Goal: Check status: Check status

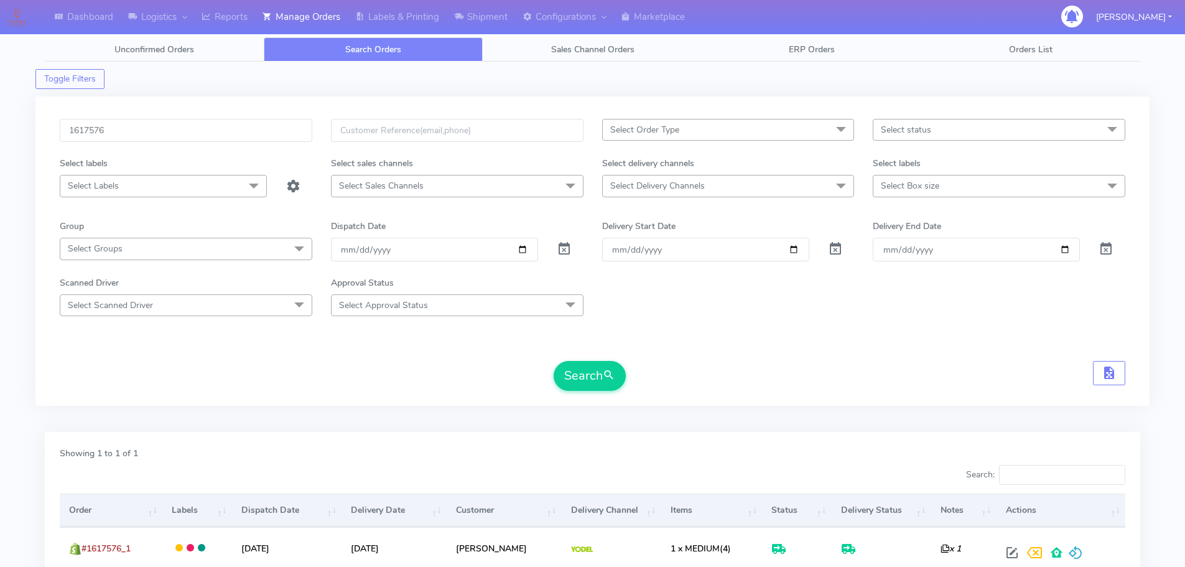
click at [257, 136] on input "1617576" at bounding box center [186, 130] width 253 height 23
type input "1618497"
click at [554, 361] on button "Search" at bounding box center [590, 376] width 72 height 30
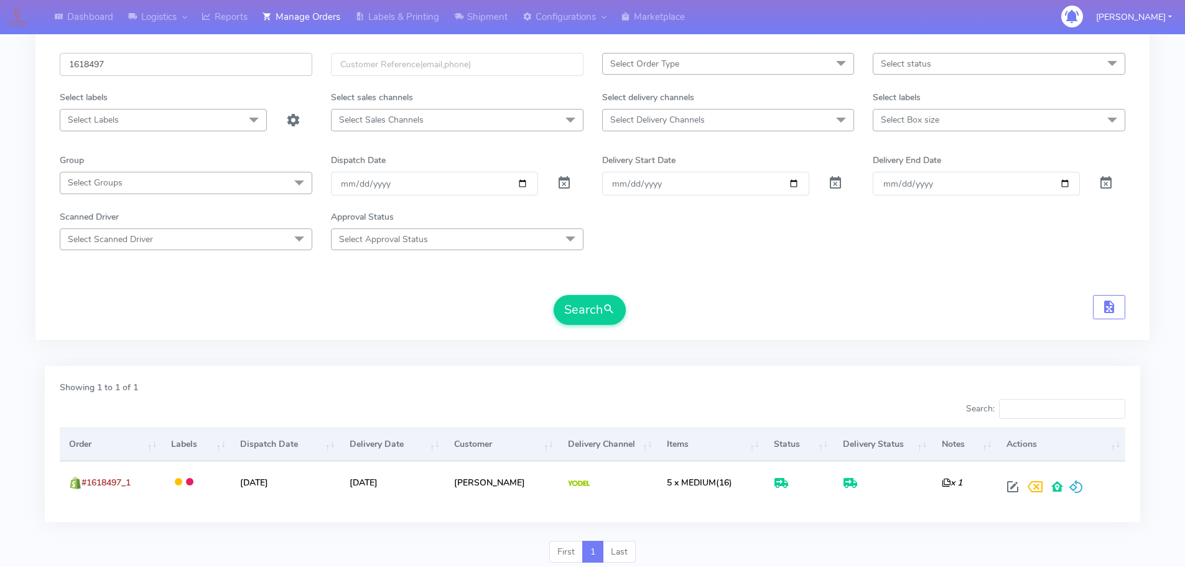
scroll to position [109, 0]
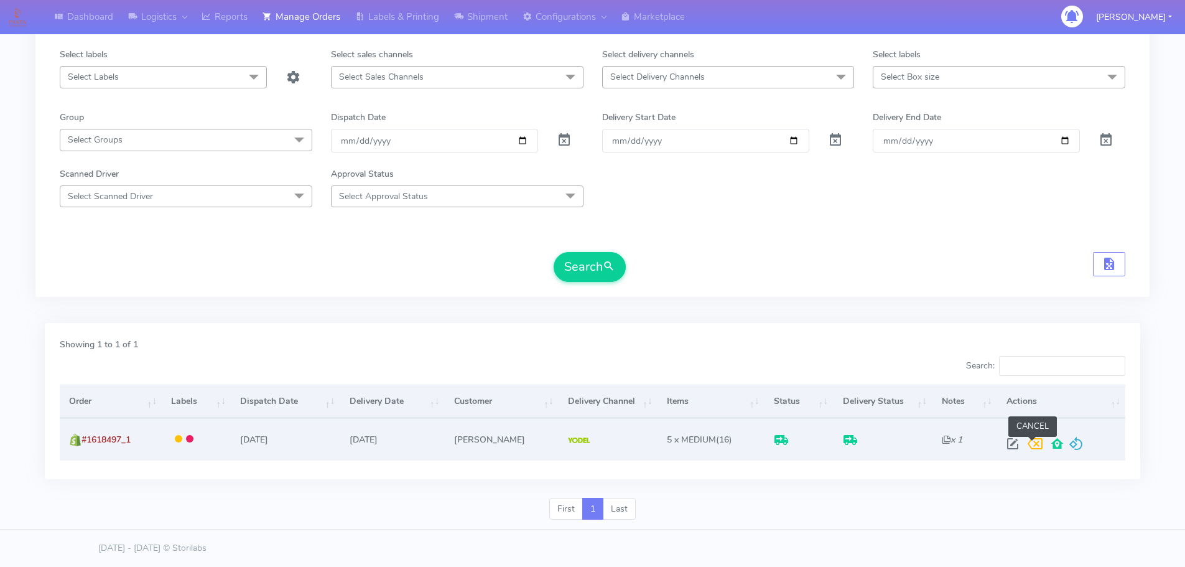
click at [1008, 440] on span at bounding box center [1012, 446] width 22 height 12
select select "5"
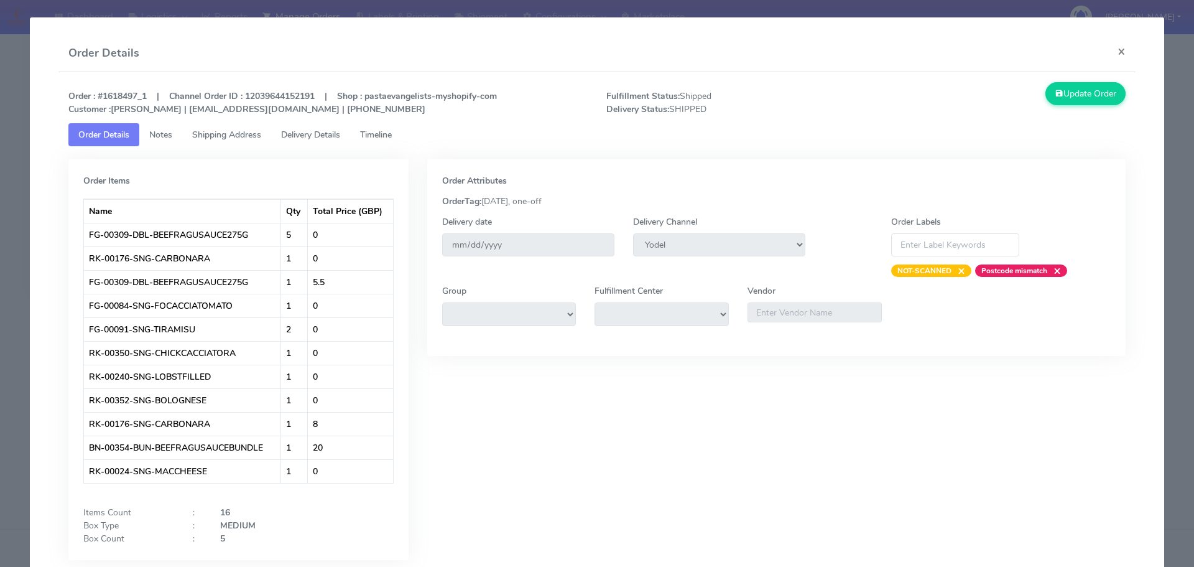
click at [322, 129] on span "Delivery Details" at bounding box center [310, 135] width 59 height 12
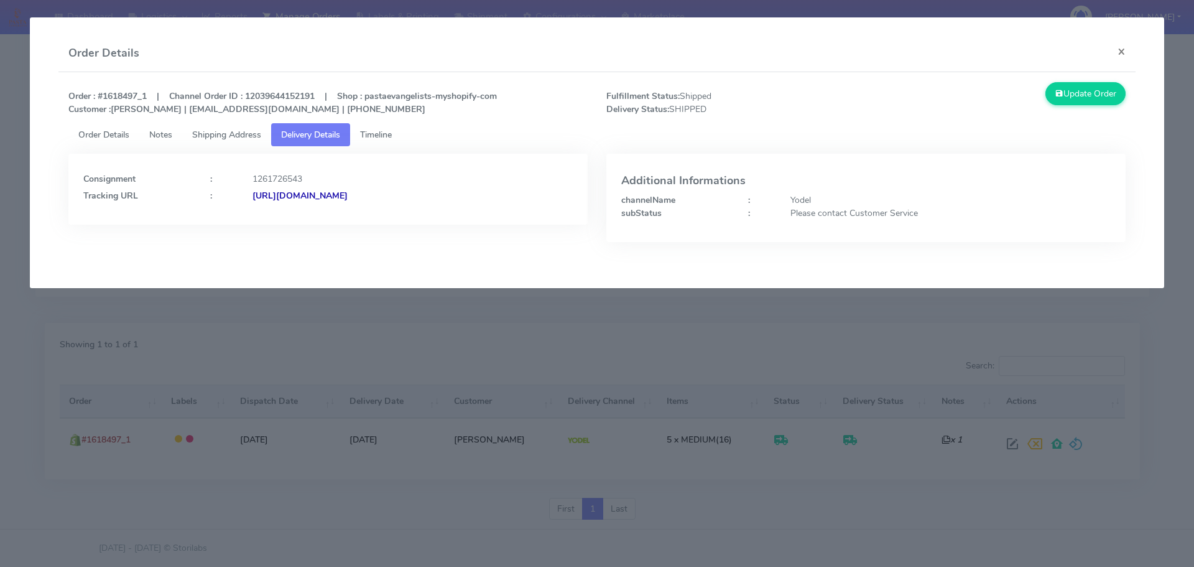
drag, startPoint x: 506, startPoint y: 201, endPoint x: 386, endPoint y: 212, distance: 120.6
click at [386, 212] on div "Consignment : 1261726543 Tracking URL : [URL][DOMAIN_NAME]" at bounding box center [327, 189] width 519 height 71
copy strong "JJD0002249960881967"
click at [253, 332] on modal-container "Order Details × Order : #1618497_1 | Channel Order ID : 12039644152191 | Shop :…" at bounding box center [597, 283] width 1194 height 567
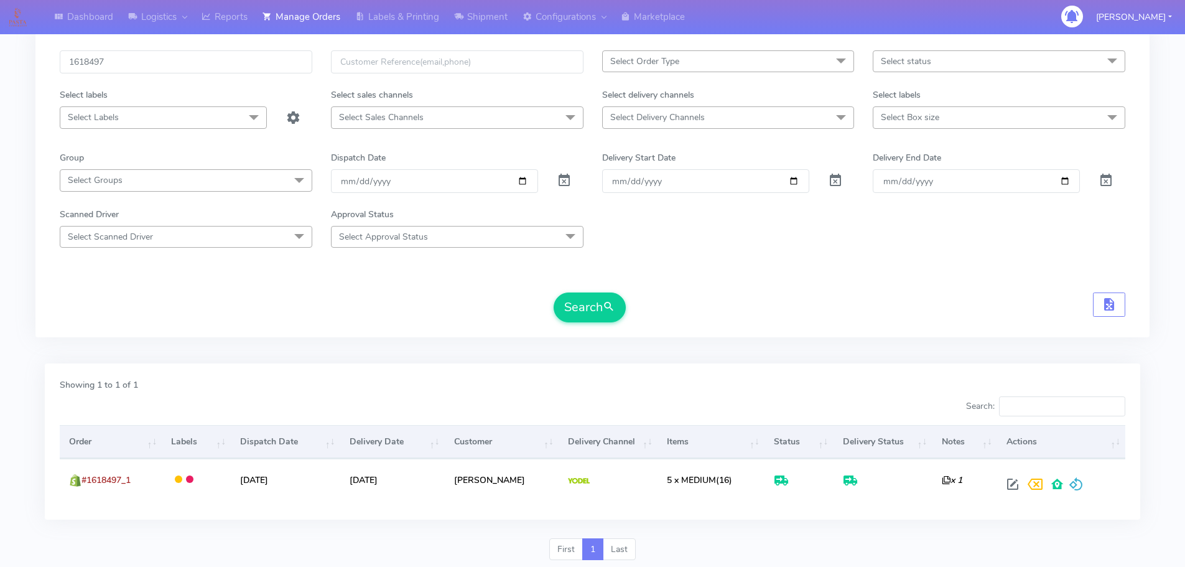
scroll to position [47, 0]
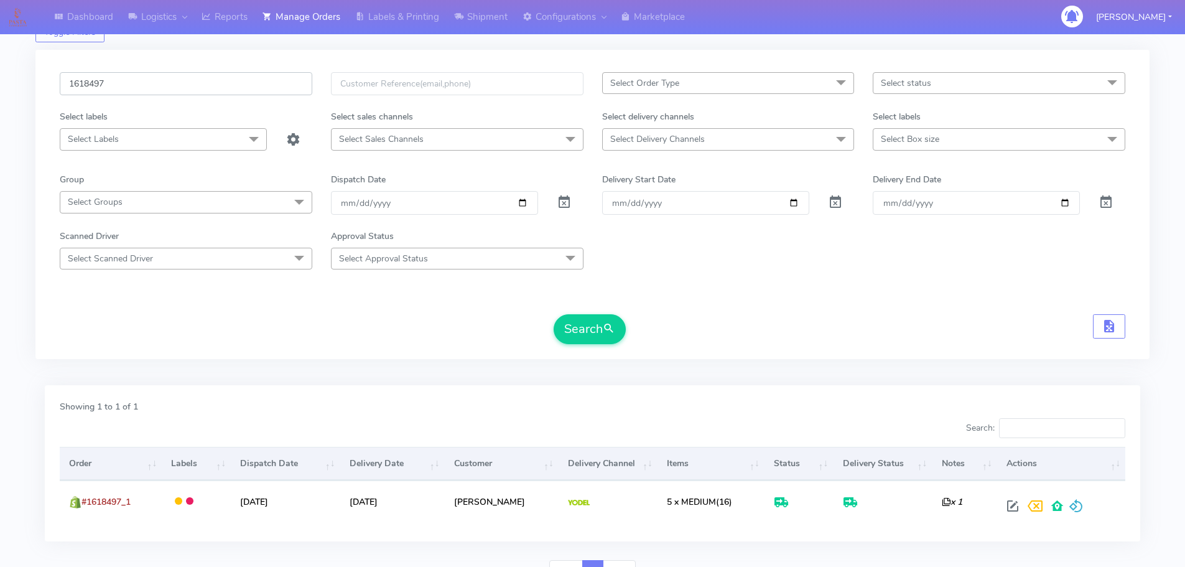
click at [263, 85] on input "1618497" at bounding box center [186, 83] width 253 height 23
paste input "9779"
type input "1619779"
click at [554, 314] on button "Search" at bounding box center [590, 329] width 72 height 30
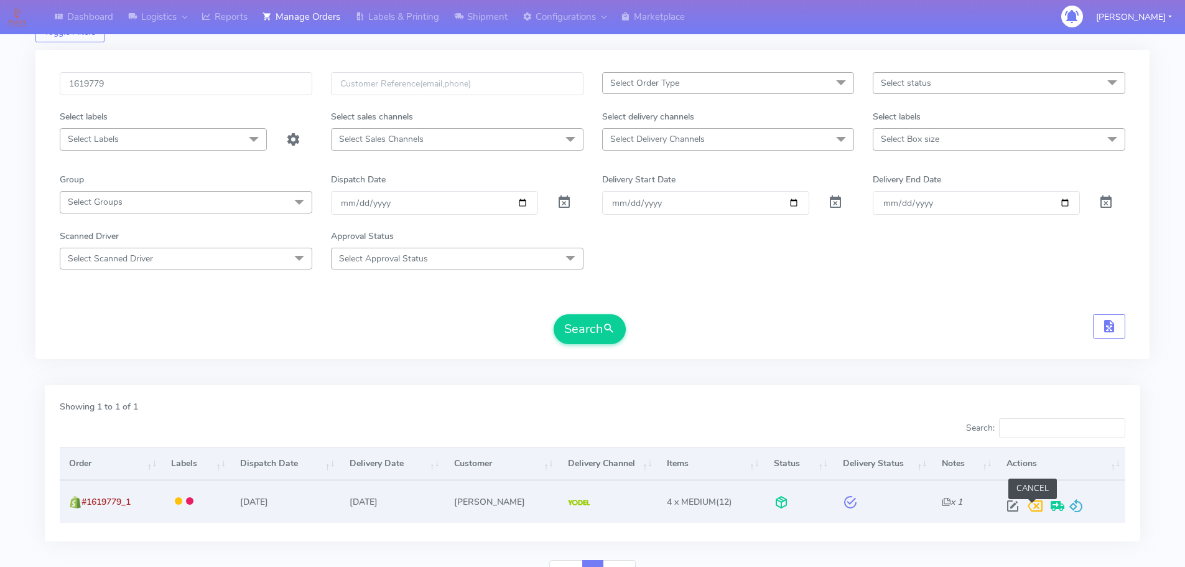
click at [1011, 507] on span at bounding box center [1012, 509] width 22 height 12
select select "5"
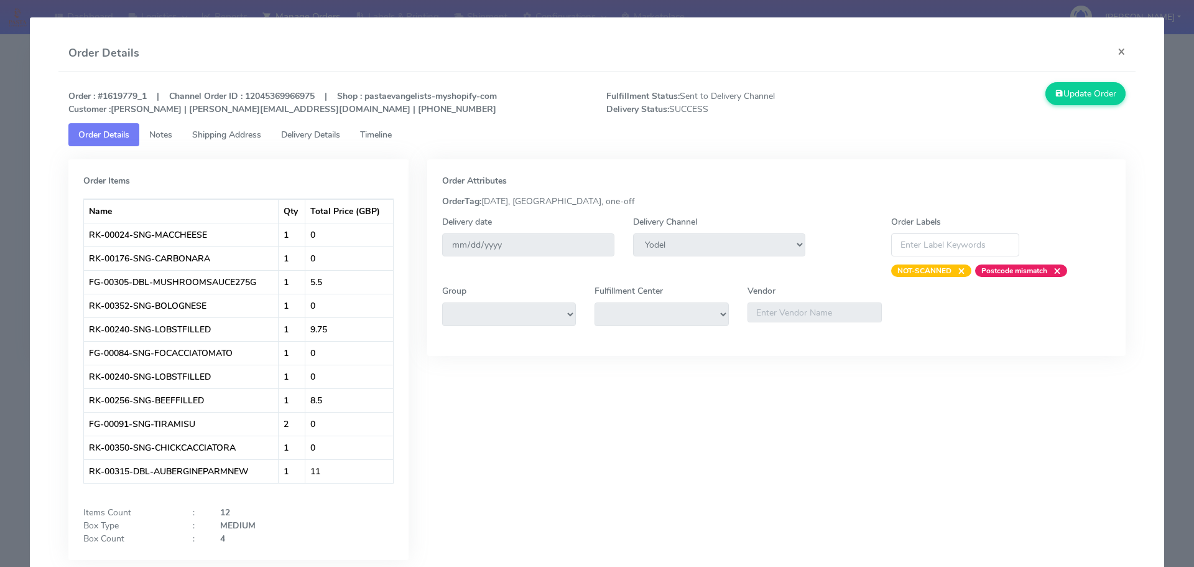
click at [328, 133] on span "Delivery Details" at bounding box center [310, 135] width 59 height 12
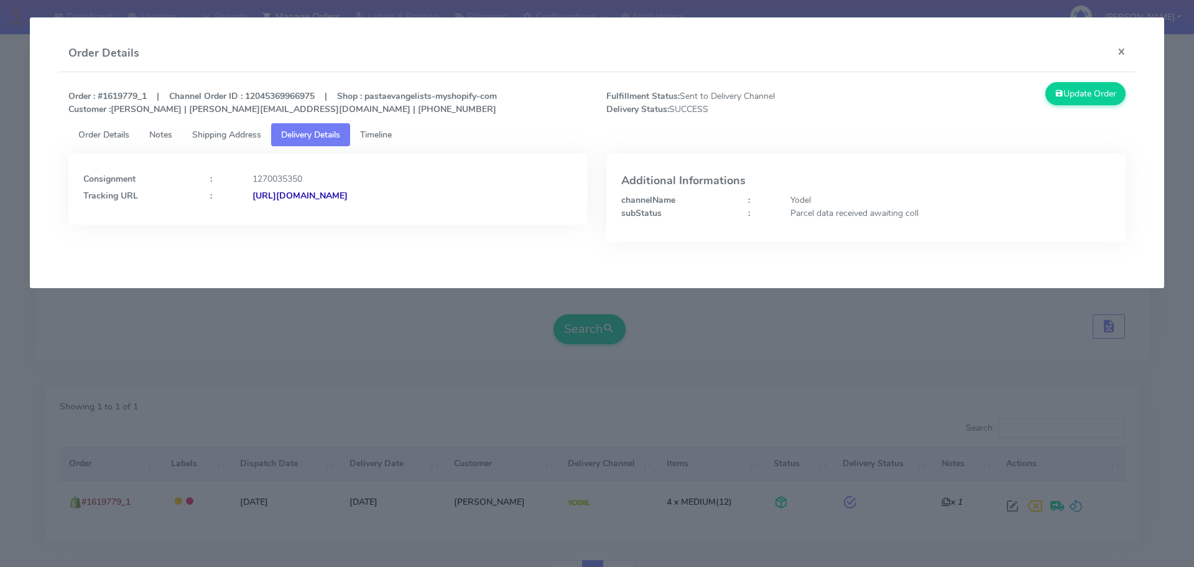
click at [119, 133] on span "Order Details" at bounding box center [103, 135] width 51 height 12
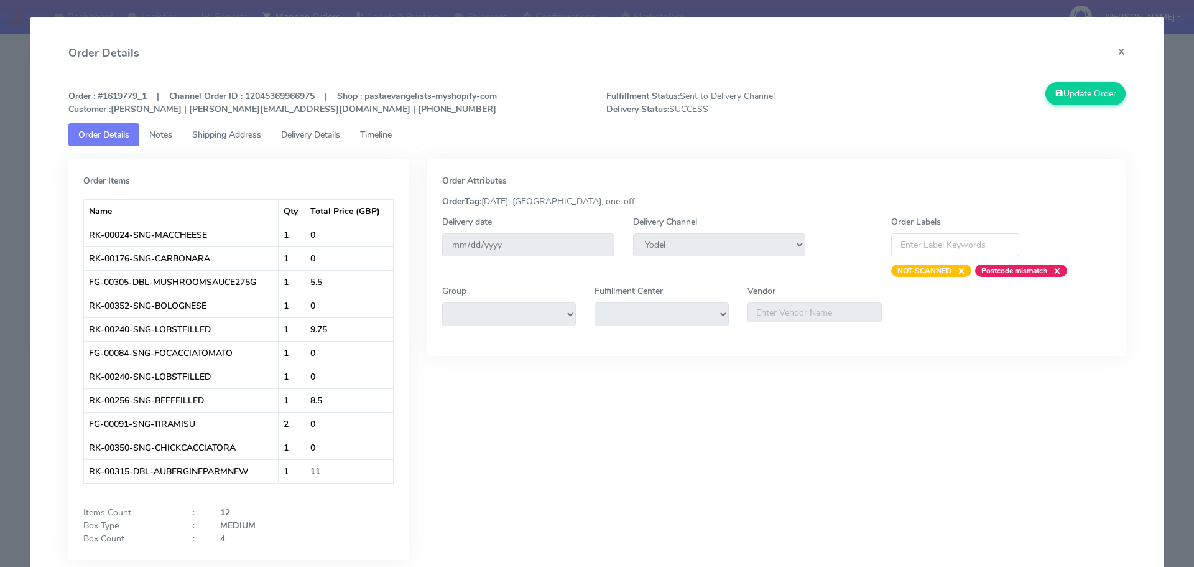
click at [314, 138] on span "Delivery Details" at bounding box center [310, 135] width 59 height 12
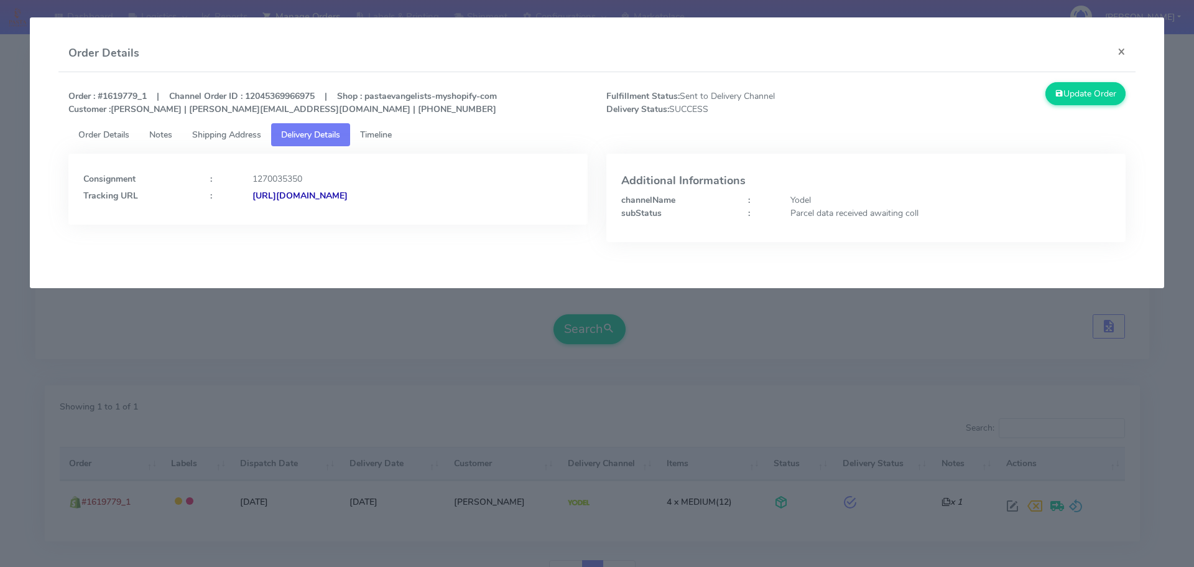
click at [392, 134] on span "Timeline" at bounding box center [376, 135] width 32 height 12
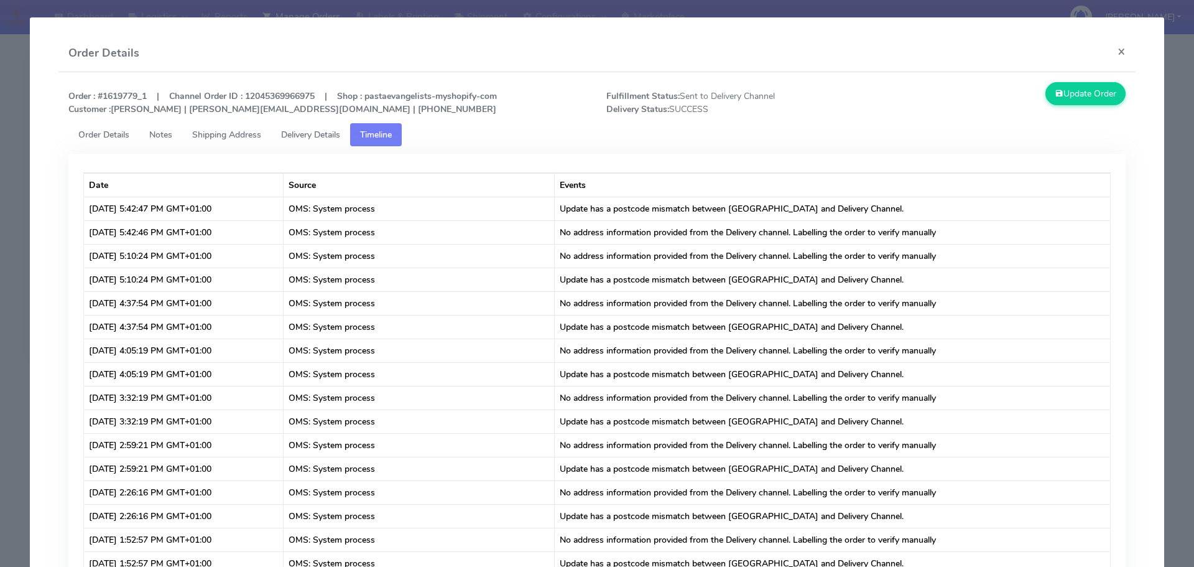
click at [330, 133] on span "Delivery Details" at bounding box center [310, 135] width 59 height 12
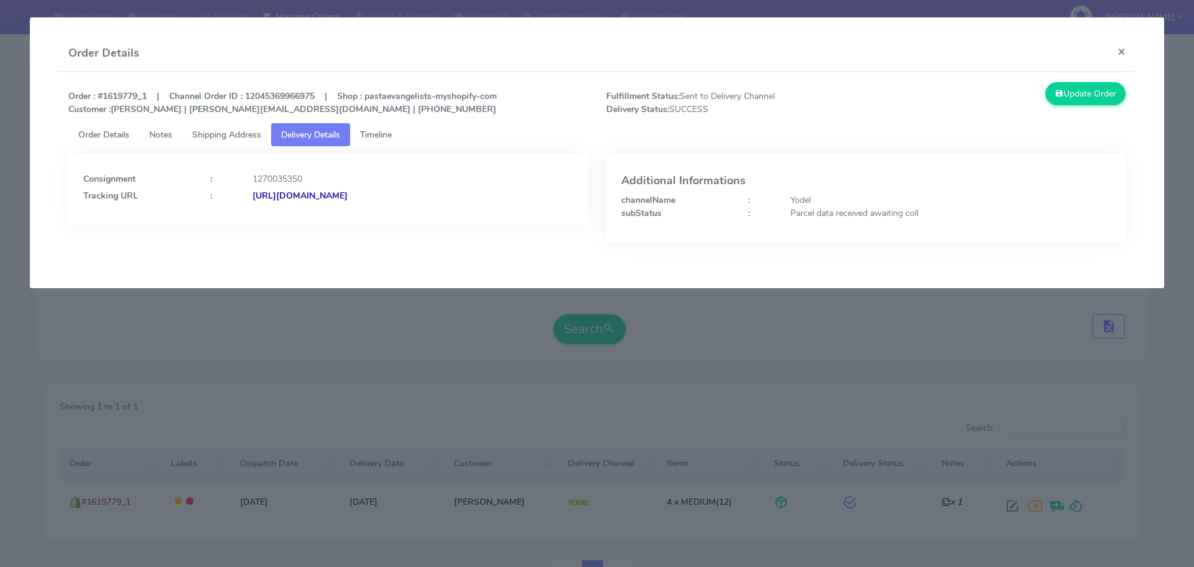
click at [208, 328] on modal-container "Order Details × Order : #1619779_1 | Channel Order ID : 12045369966975 | Shop :…" at bounding box center [597, 283] width 1194 height 567
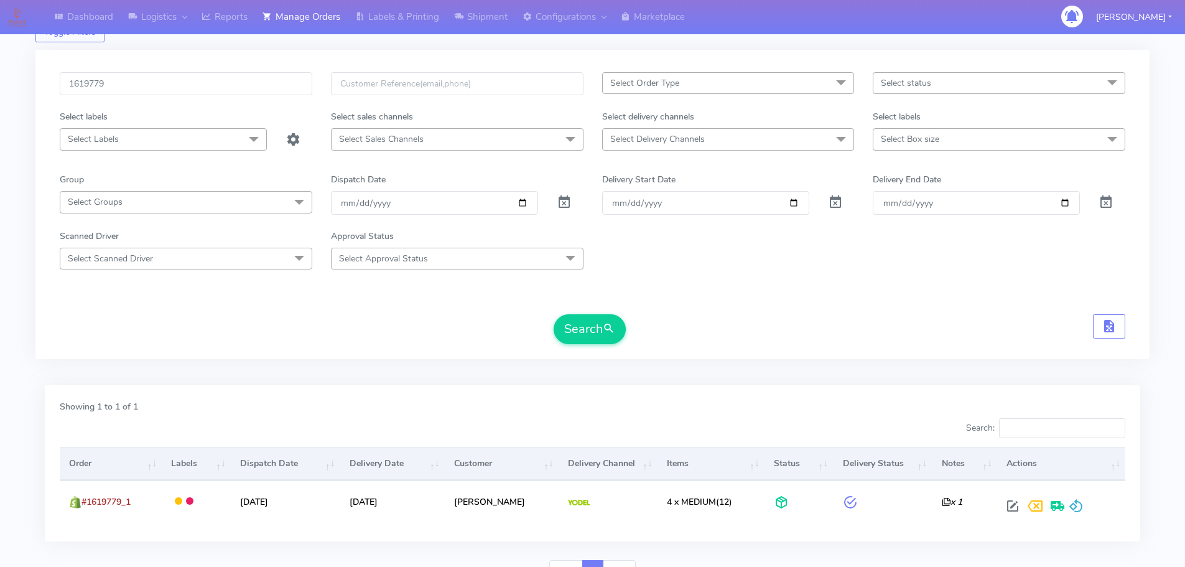
scroll to position [0, 0]
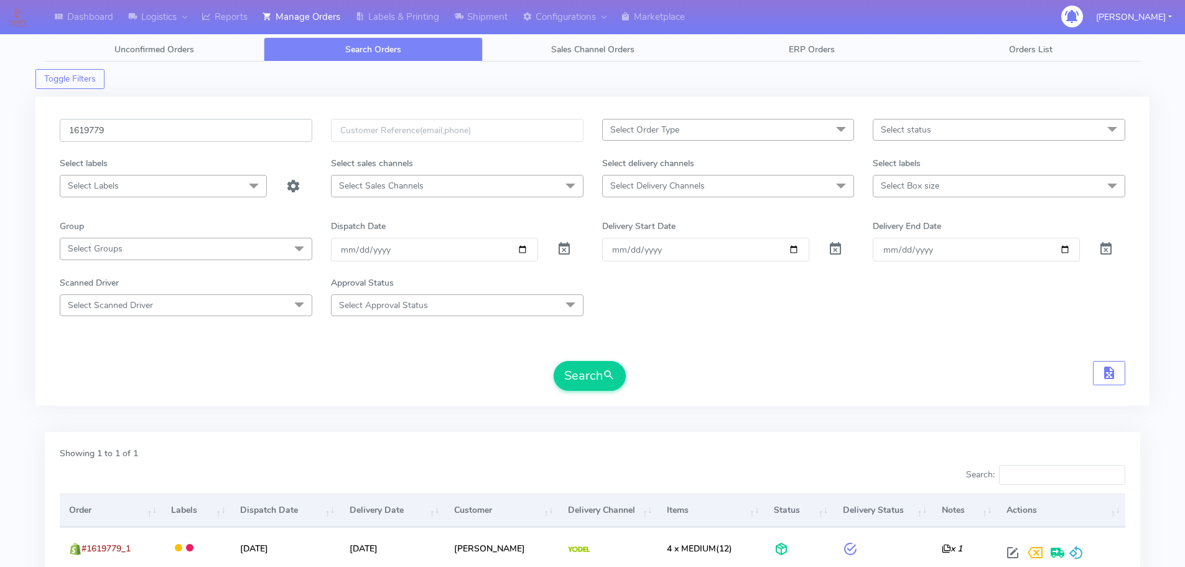
click at [261, 130] on input "1619779" at bounding box center [186, 130] width 253 height 23
paste input "7156"
type input "1617156"
click at [554, 361] on button "Search" at bounding box center [590, 376] width 72 height 30
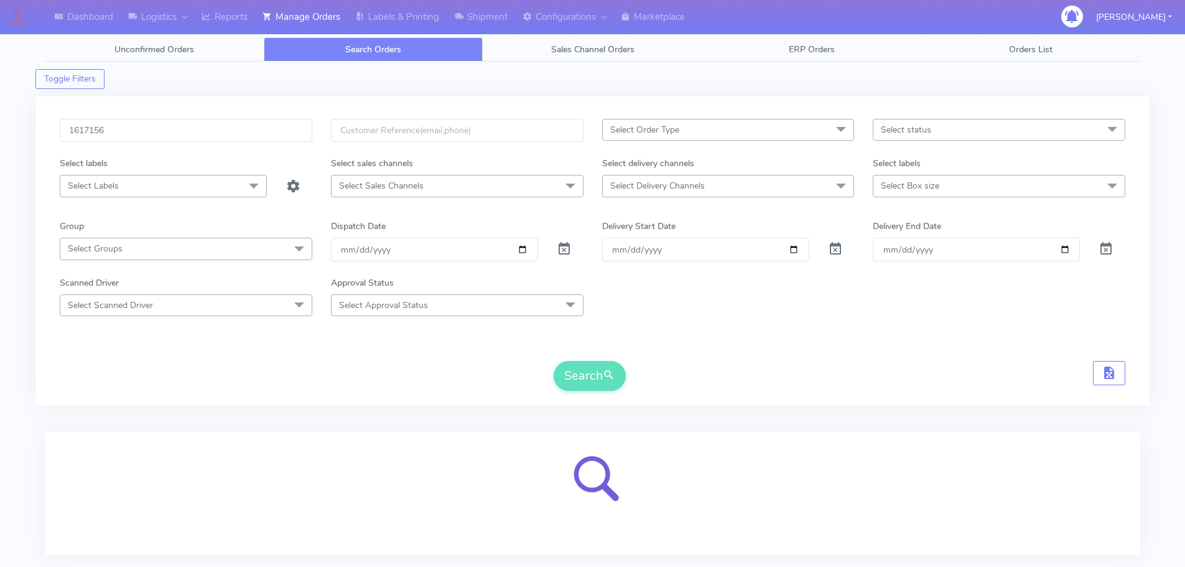
click at [874, 347] on form "1617156 Select Order Type Select All MEALS ATAVI One Off Pasta Club Gift Kit Ev…" at bounding box center [593, 255] width 1066 height 272
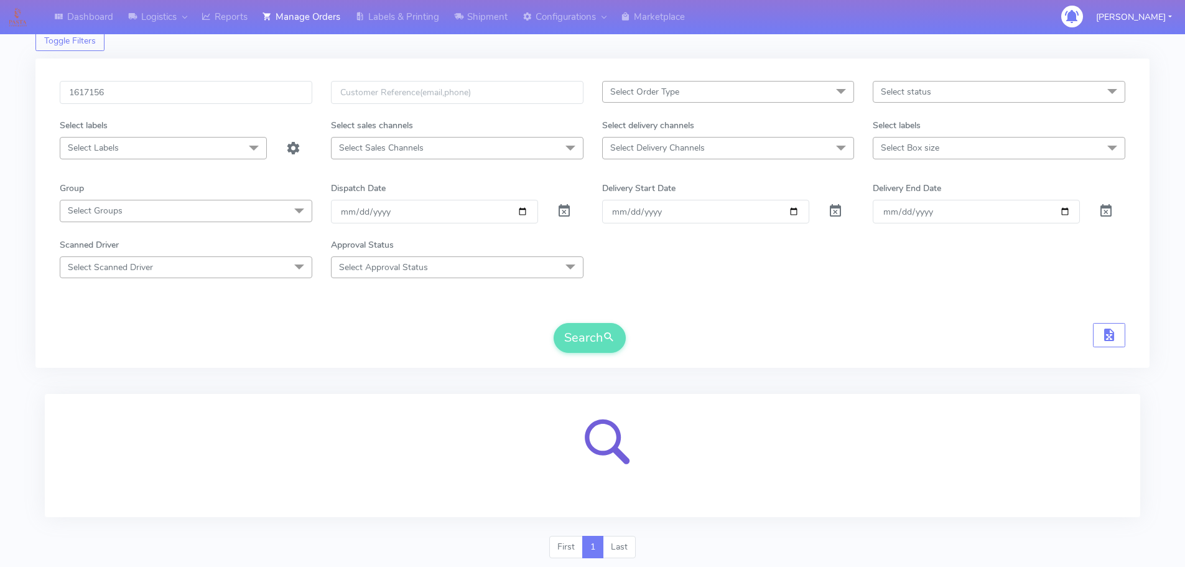
scroll to position [77, 0]
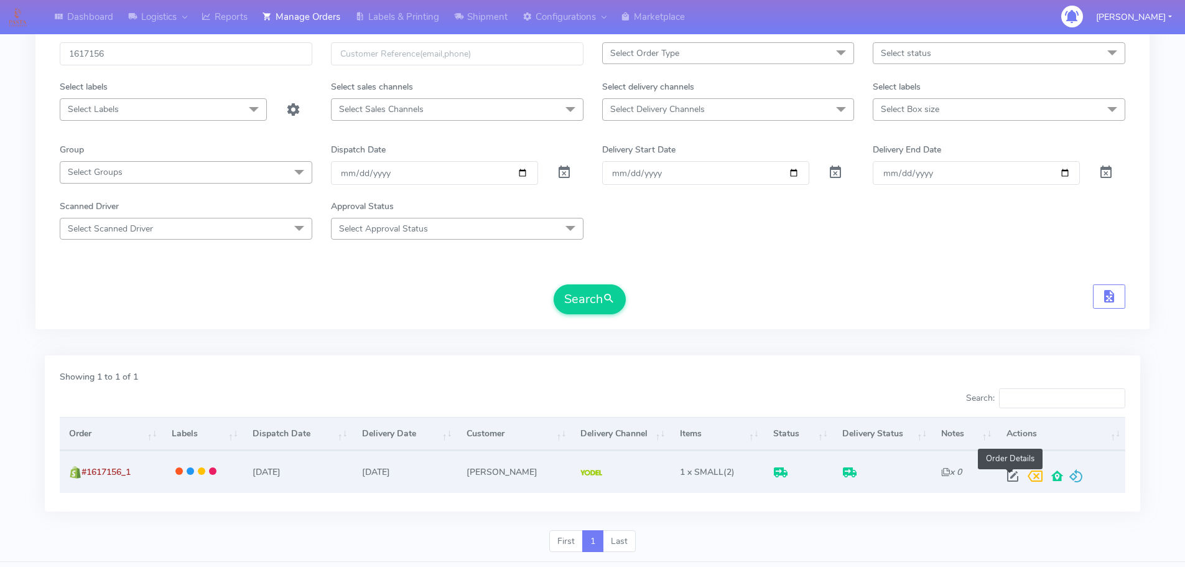
click at [1010, 475] on span at bounding box center [1012, 479] width 22 height 12
select select "5"
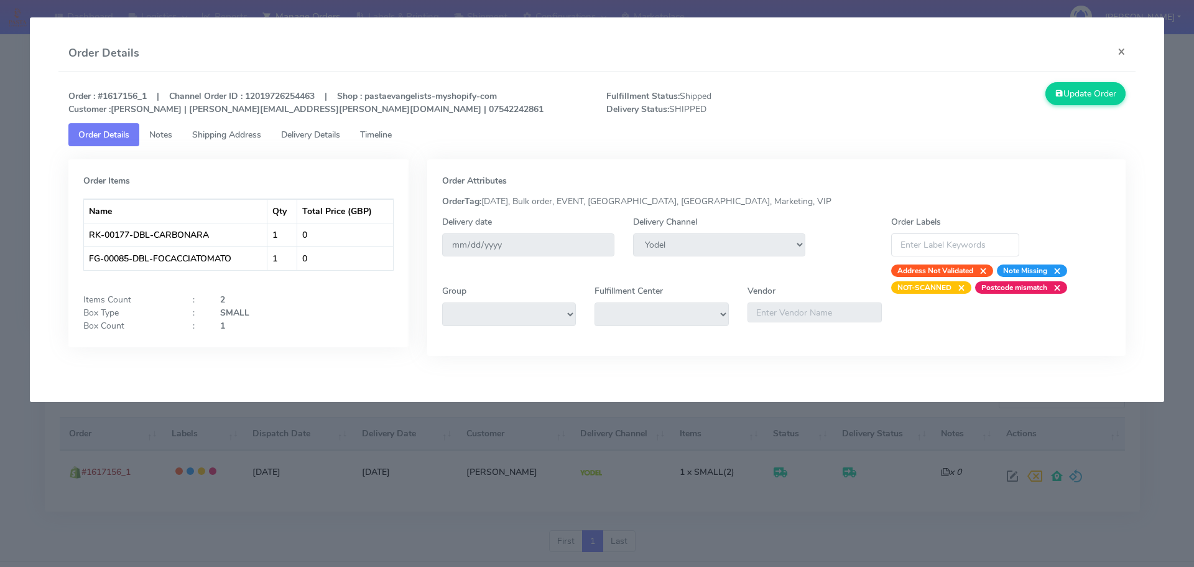
click at [337, 139] on span "Delivery Details" at bounding box center [310, 135] width 59 height 12
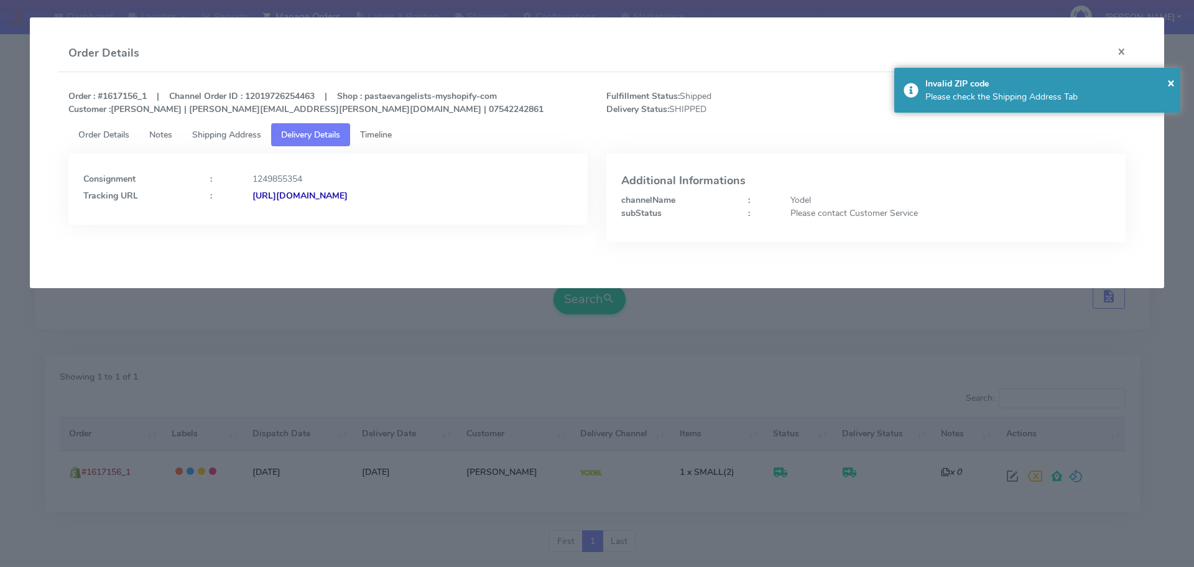
drag, startPoint x: 302, startPoint y: 280, endPoint x: 180, endPoint y: 21, distance: 286.0
click at [296, 271] on app-order-update "Order Details × Order : #1617156_1 | Channel Order ID : 12019726254463 | Shop :…" at bounding box center [597, 152] width 1135 height 271
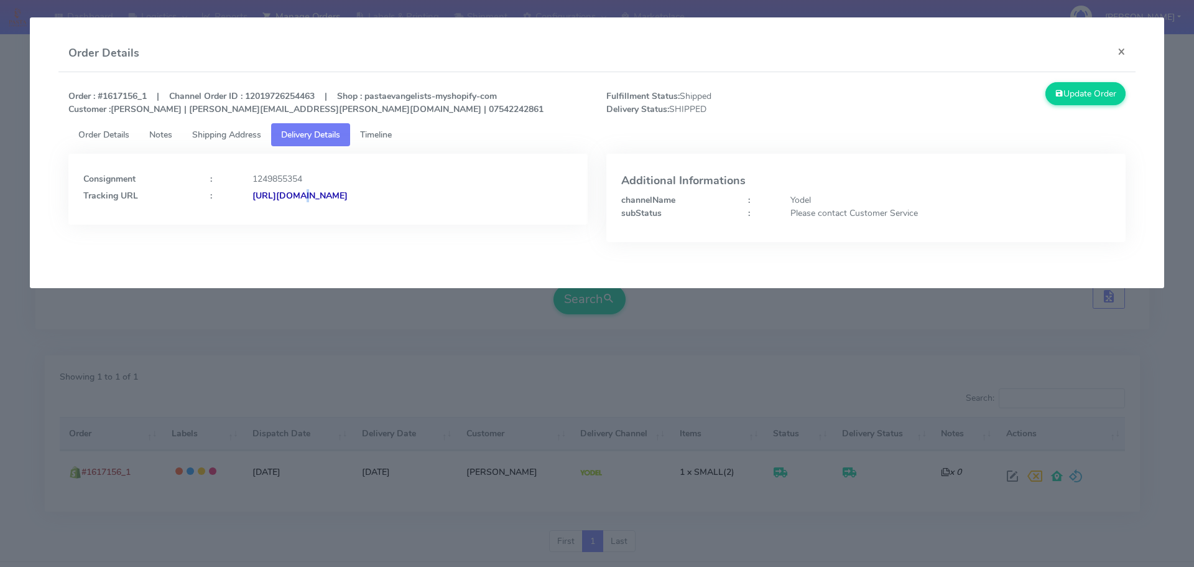
click at [203, 365] on modal-container "Order Details × Order : #1617156_1 | Channel Order ID : 12019726254463 | Shop :…" at bounding box center [597, 283] width 1194 height 567
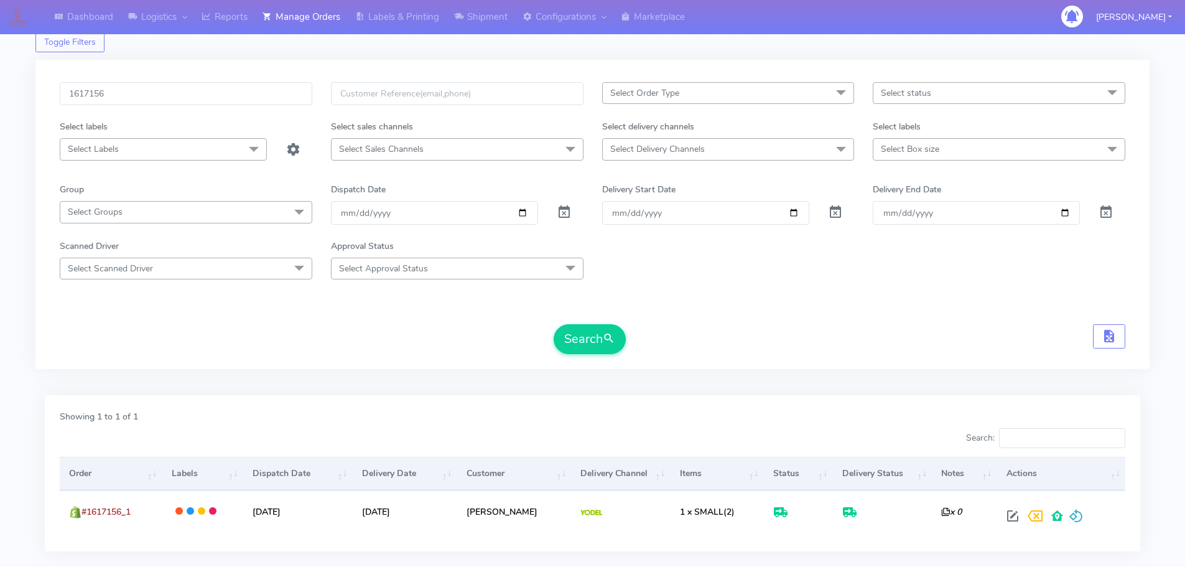
scroll to position [0, 0]
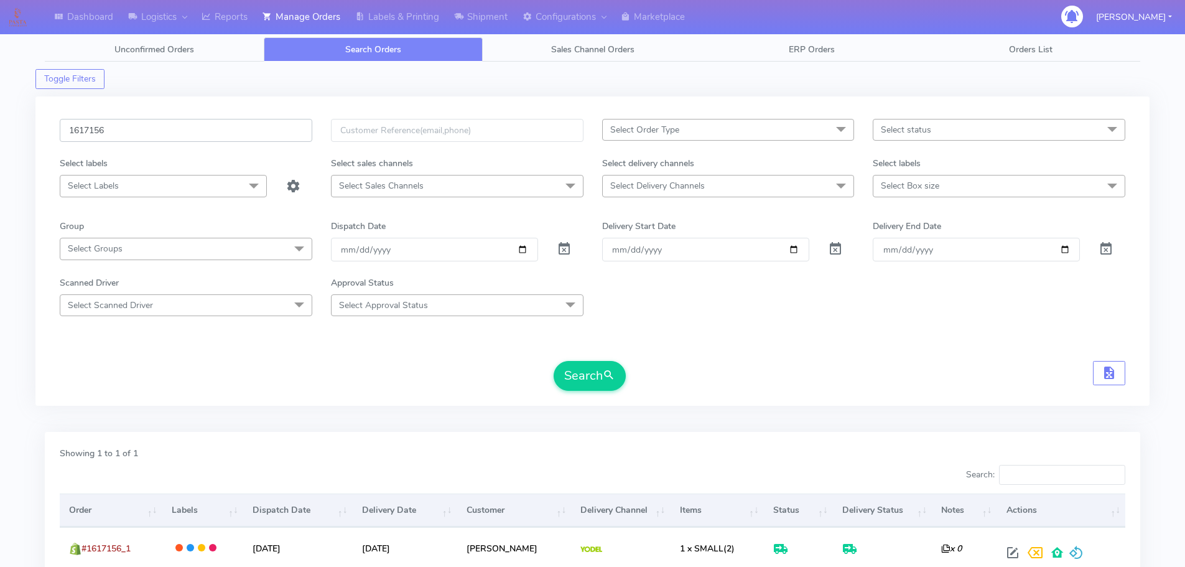
click at [253, 128] on input "1617156" at bounding box center [186, 130] width 253 height 23
paste input "20399"
click at [554, 361] on button "Search" at bounding box center [590, 376] width 72 height 30
click at [255, 119] on input "1620399" at bounding box center [186, 130] width 253 height 23
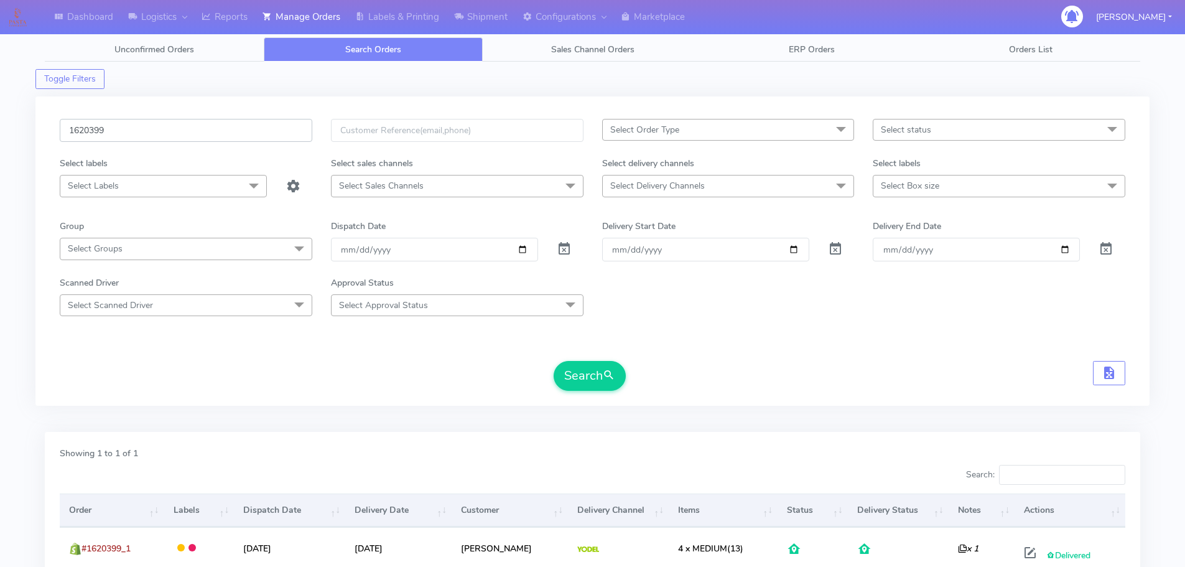
click at [255, 119] on input "1620399" at bounding box center [186, 130] width 253 height 23
paste input "18468"
type input "1618468"
click at [554, 361] on button "Search" at bounding box center [590, 376] width 72 height 30
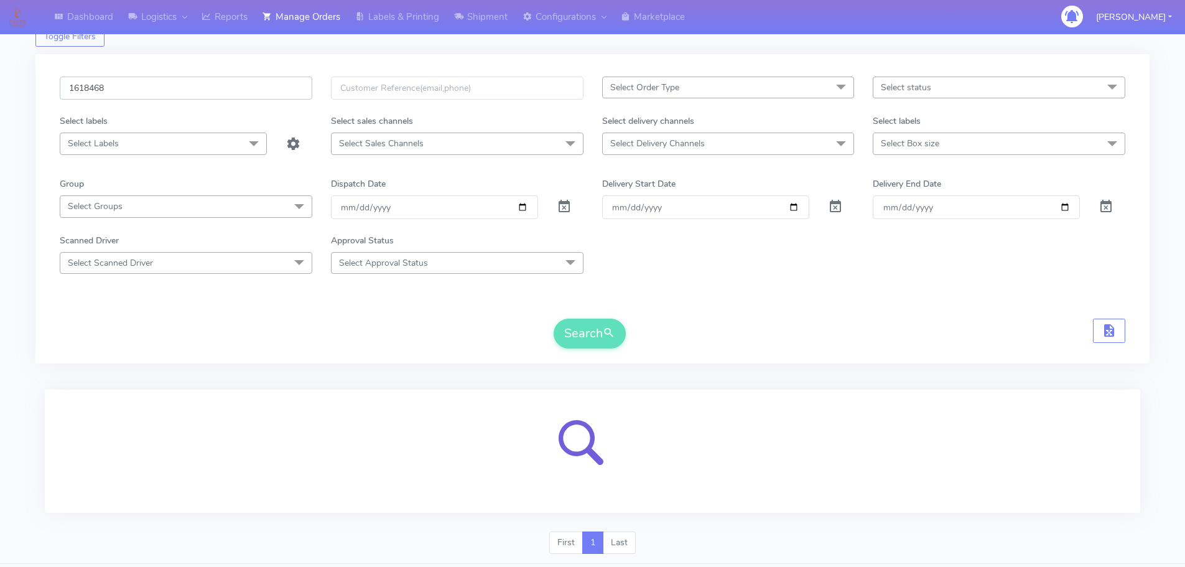
scroll to position [77, 0]
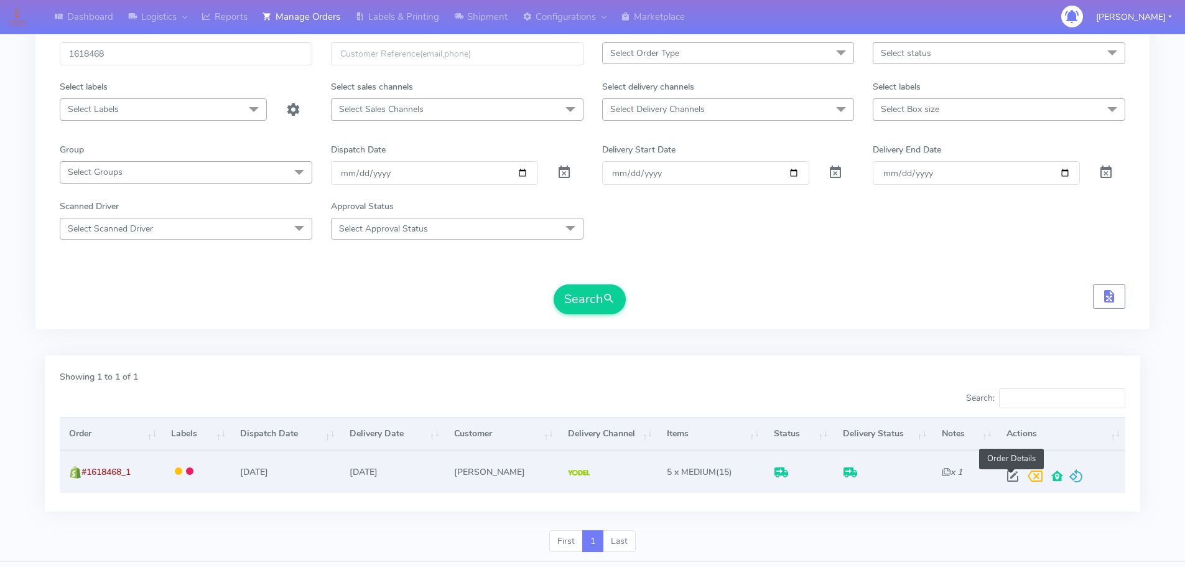
click at [1012, 476] on span at bounding box center [1012, 479] width 22 height 12
select select "5"
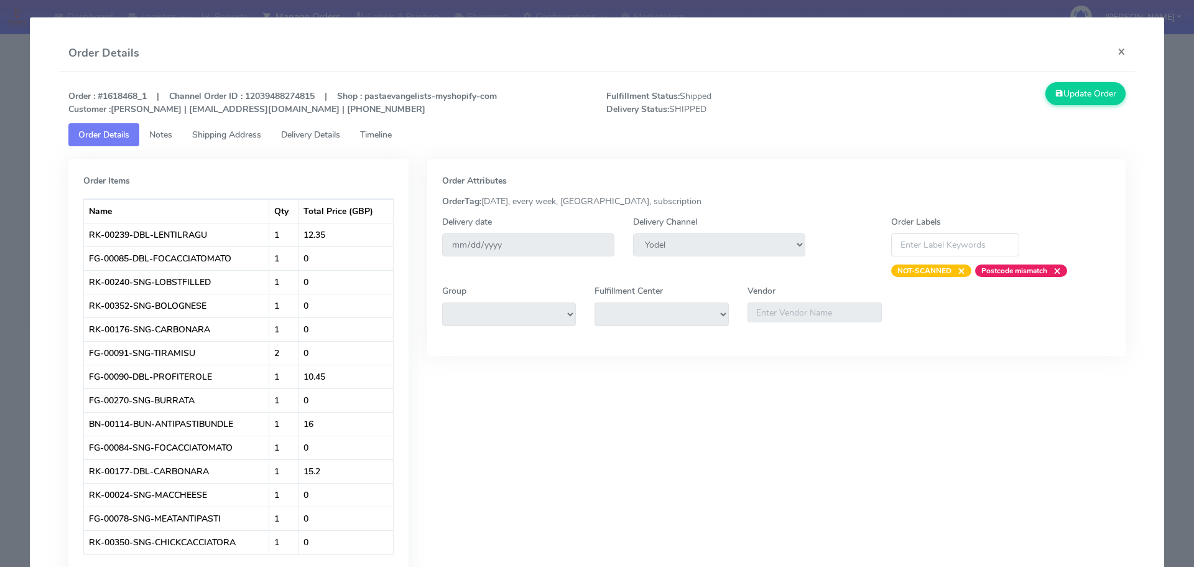
click at [323, 135] on span "Delivery Details" at bounding box center [310, 135] width 59 height 12
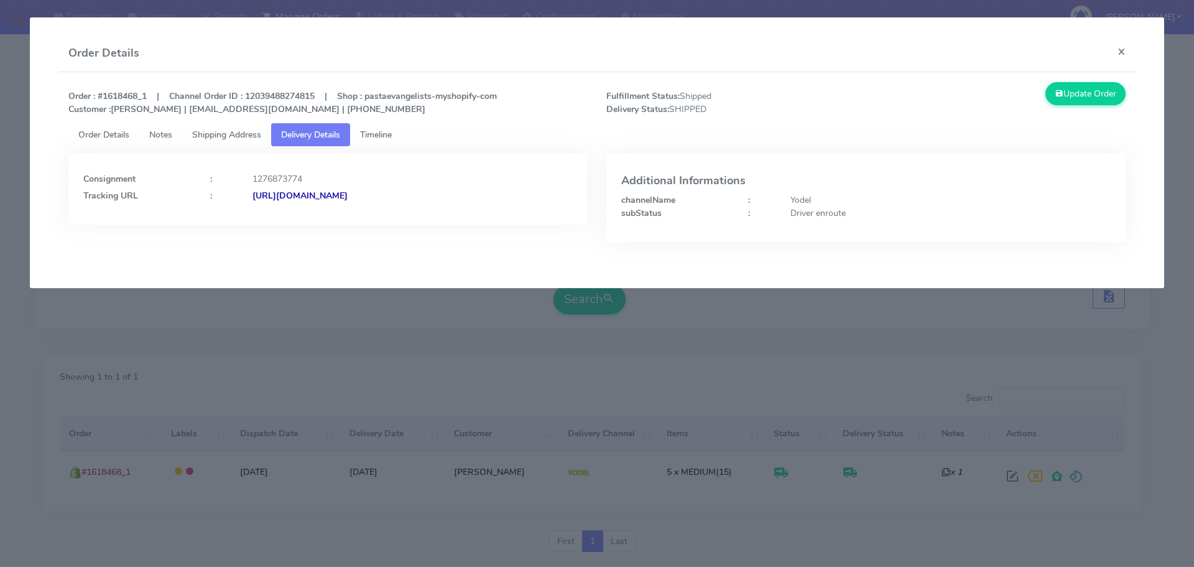
drag, startPoint x: 554, startPoint y: 207, endPoint x: 386, endPoint y: 220, distance: 168.5
click at [386, 220] on div "Consignment : 1276873774 Tracking URL : [URL][DOMAIN_NAME]" at bounding box center [327, 189] width 519 height 71
copy strong "JJD0002249960887941"
click at [490, 136] on ul "Order Details Notes Shipping Address Delivery Details Timeline" at bounding box center [597, 134] width 1058 height 23
drag, startPoint x: 527, startPoint y: 222, endPoint x: 251, endPoint y: 233, distance: 277.0
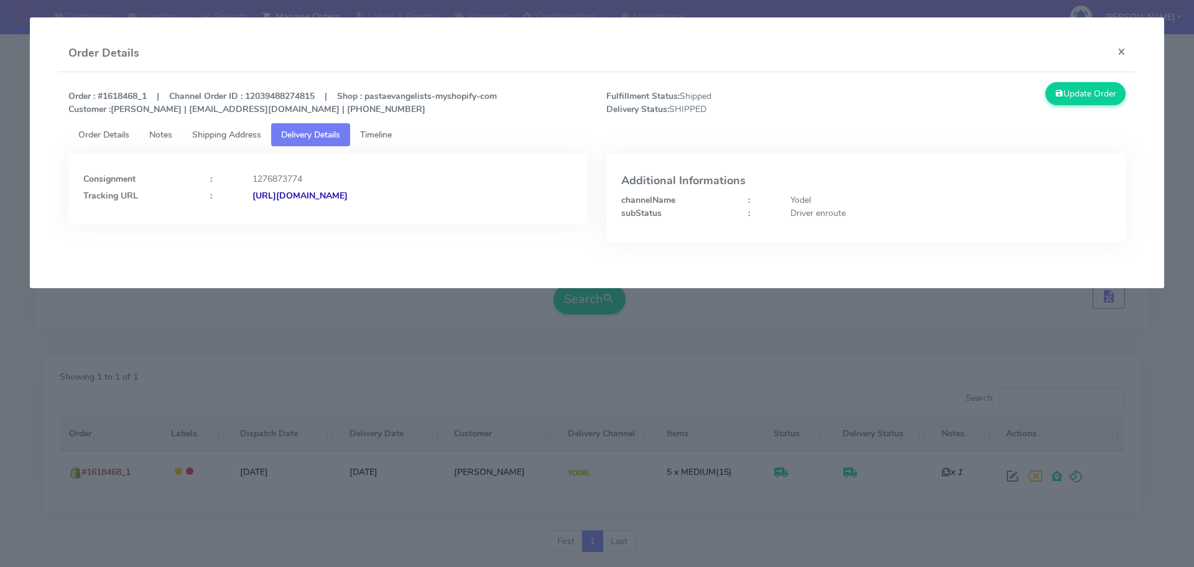
click at [249, 230] on div "Consignment : 1276873774 Tracking URL : [URL][DOMAIN_NAME]" at bounding box center [328, 207] width 538 height 107
copy strong "[URL][DOMAIN_NAME]"
drag, startPoint x: 526, startPoint y: 408, endPoint x: 522, endPoint y: 388, distance: 21.0
click at [526, 408] on modal-container "Order Details × Order : #1618468_1 | Channel Order ID : 12039488274815 | Shop :…" at bounding box center [597, 283] width 1194 height 567
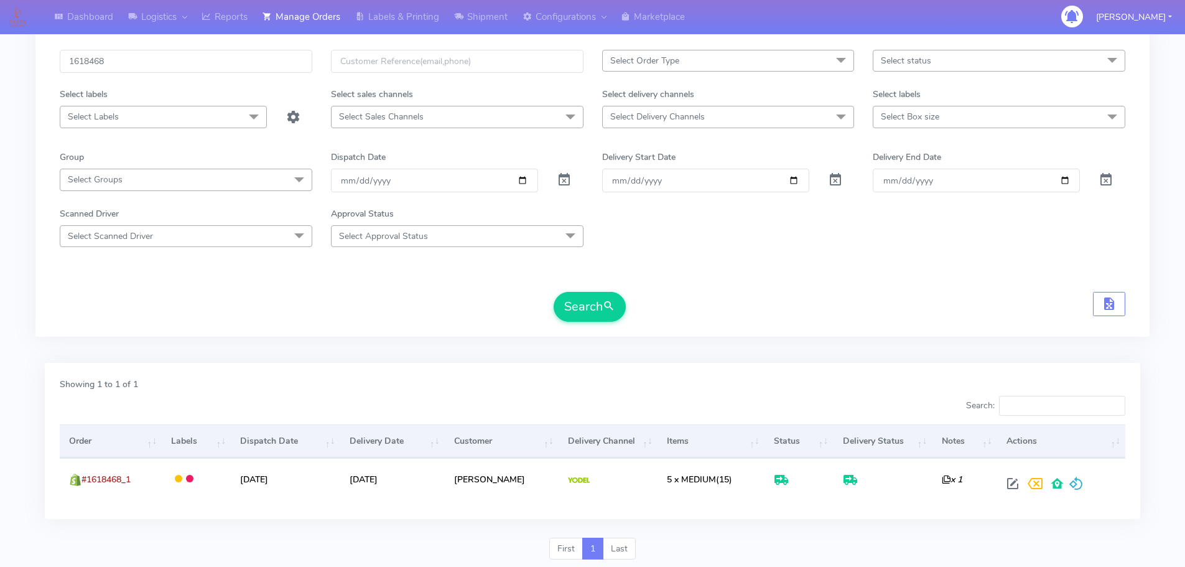
scroll to position [0, 0]
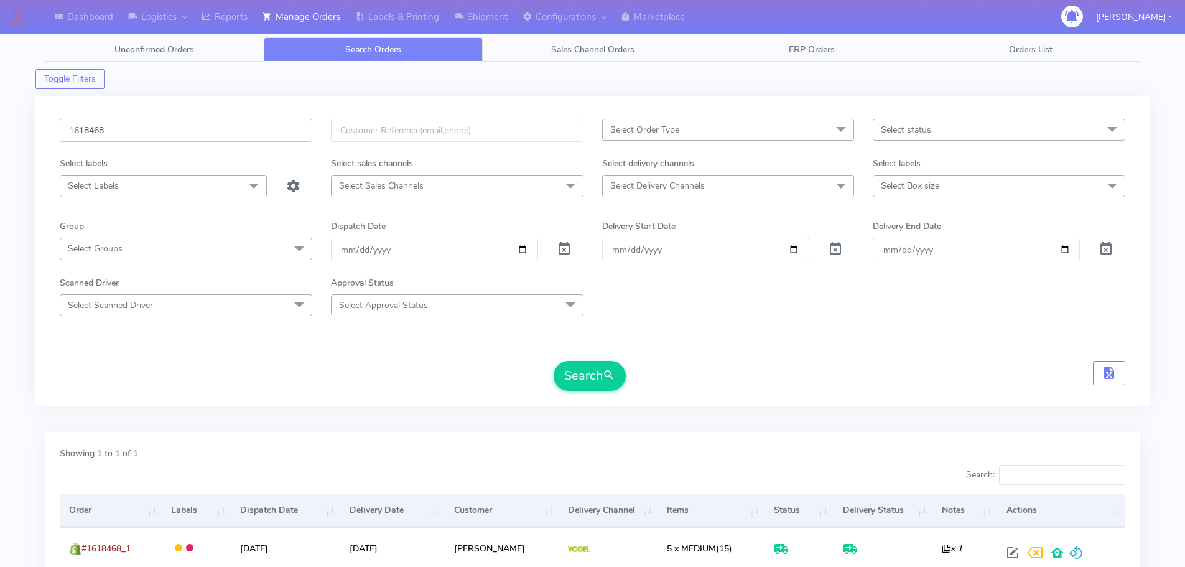
click at [253, 139] on input "1618468" at bounding box center [186, 130] width 253 height 23
paste input "20452"
click at [554, 361] on button "Search" at bounding box center [590, 376] width 72 height 30
click at [269, 122] on input "1620452" at bounding box center [186, 130] width 253 height 23
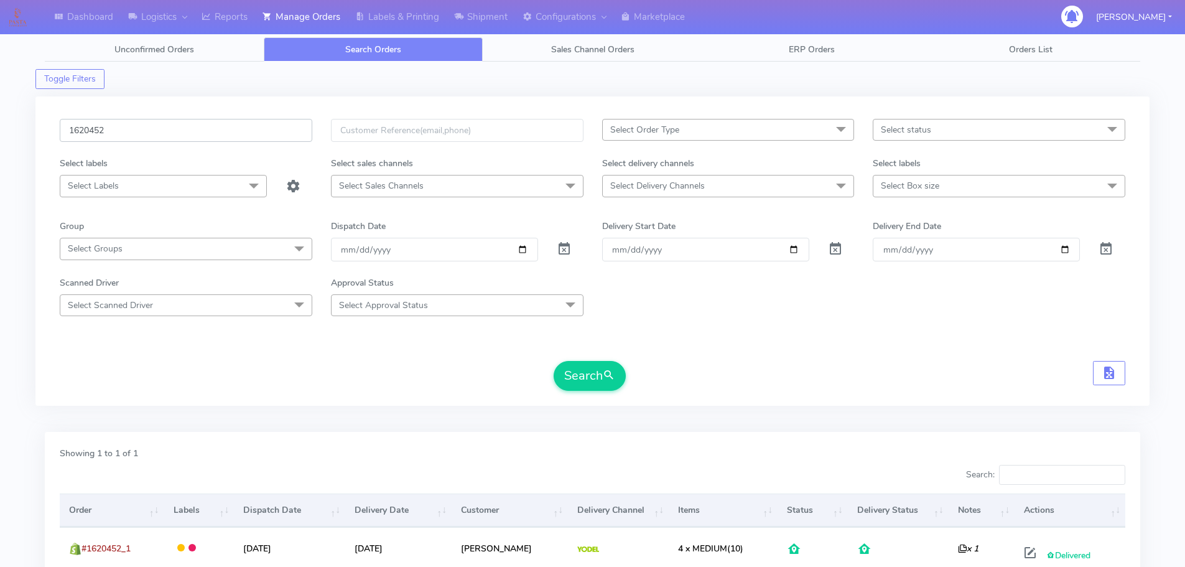
click at [269, 122] on input "1620452" at bounding box center [186, 130] width 253 height 23
paste input "15447"
type input "1615447"
click at [554, 361] on button "Search" at bounding box center [590, 376] width 72 height 30
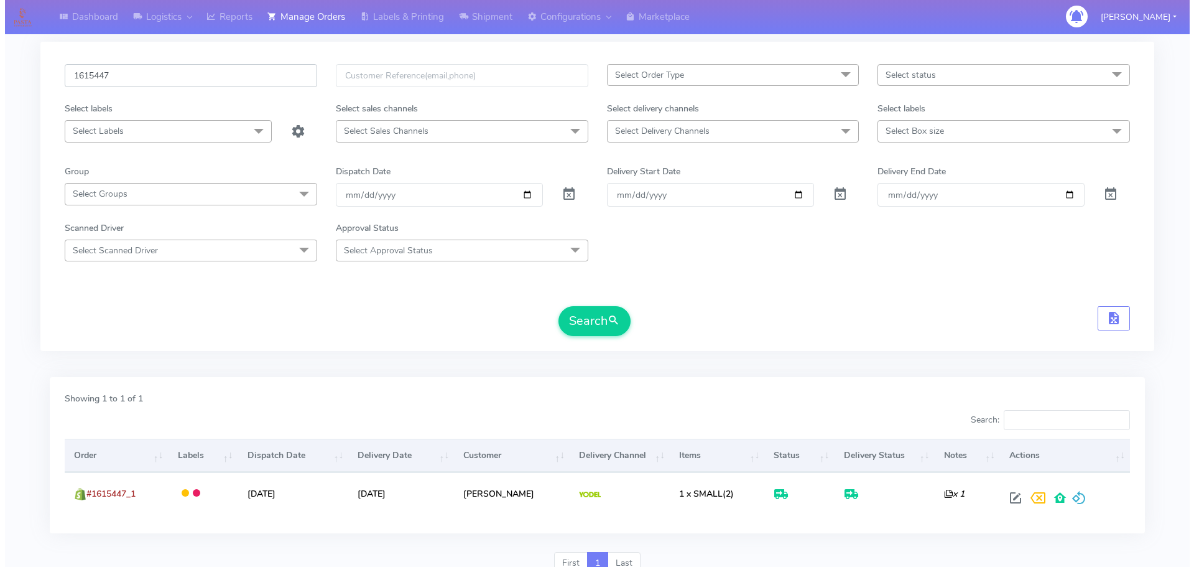
scroll to position [109, 0]
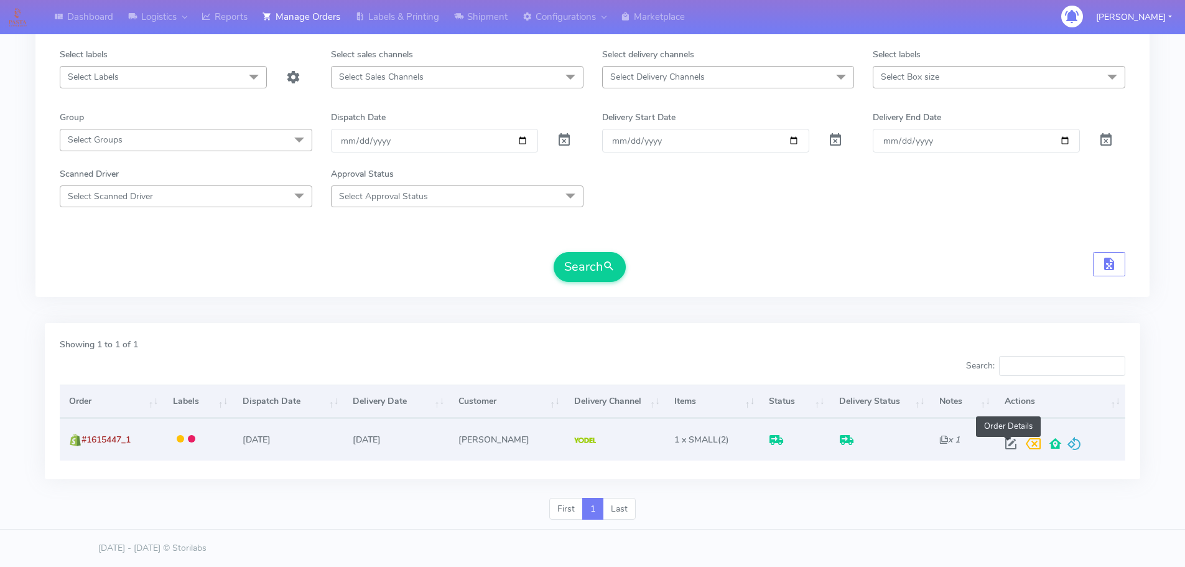
click at [1008, 447] on span at bounding box center [1011, 446] width 22 height 12
select select "5"
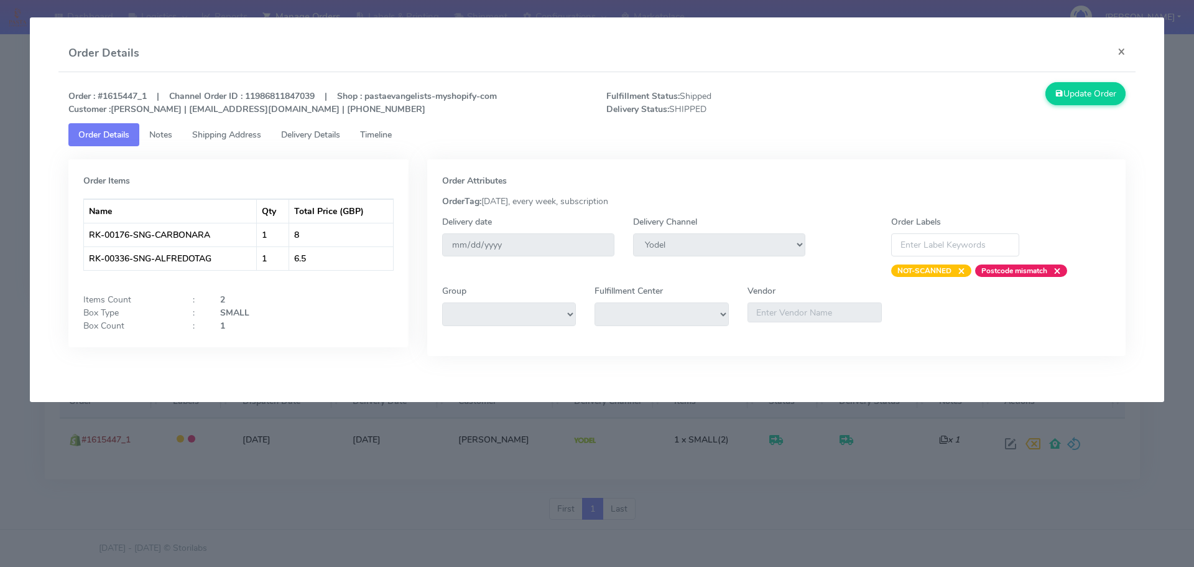
click at [307, 138] on span "Delivery Details" at bounding box center [310, 135] width 59 height 12
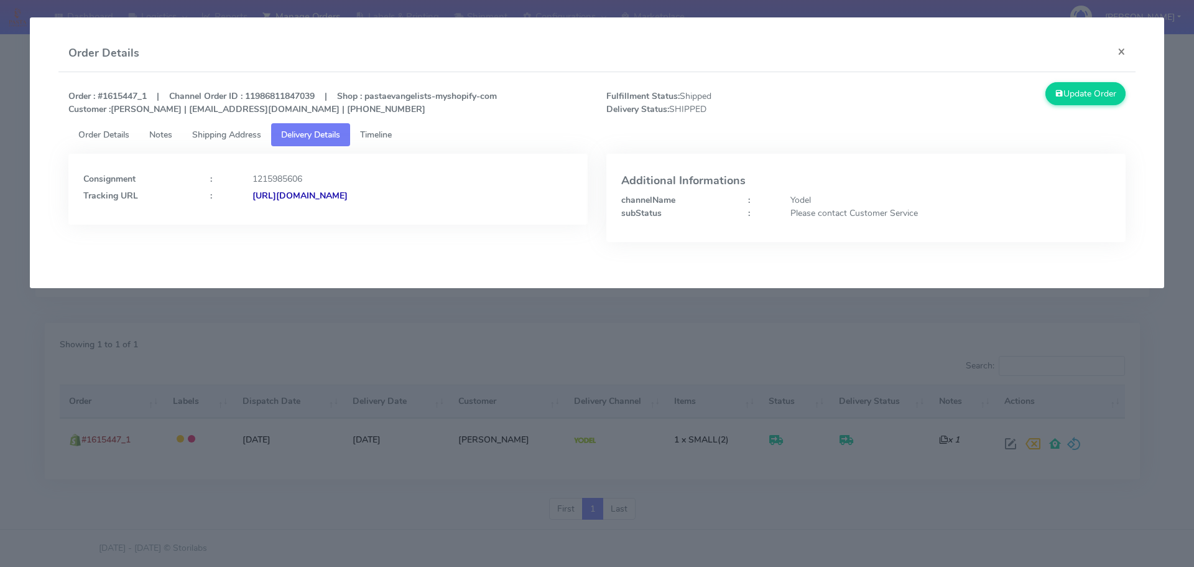
drag, startPoint x: 547, startPoint y: 204, endPoint x: 388, endPoint y: 213, distance: 159.5
click at [388, 213] on div "Consignment : 1215985606 Tracking URL : [URL][DOMAIN_NAME]" at bounding box center [327, 189] width 519 height 71
copy strong "JJD0002249960878512"
